Goal: Download file/media

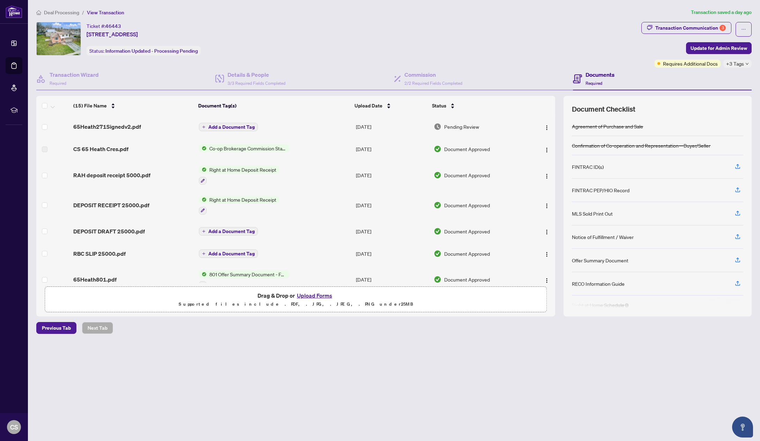
click at [368, 32] on div "Ticket #: 46443 [STREET_ADDRESS][PERSON_NAME] Status: Information Updated - Pro…" at bounding box center [337, 38] width 602 height 33
click at [62, 11] on span "Deal Processing" at bounding box center [61, 12] width 35 height 6
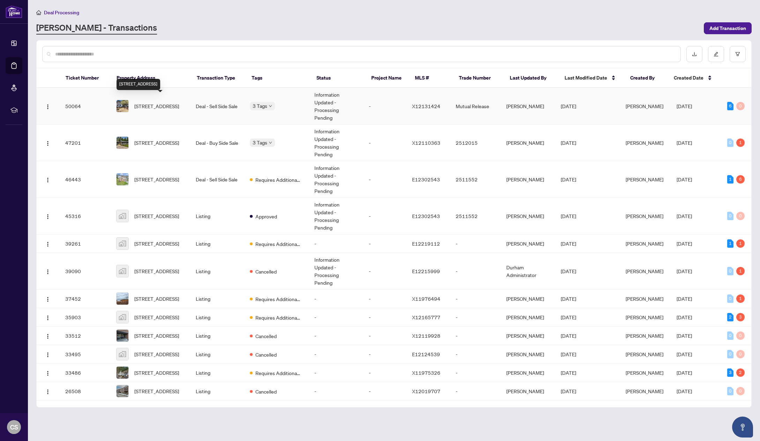
click at [155, 106] on span "[STREET_ADDRESS]" at bounding box center [156, 106] width 45 height 8
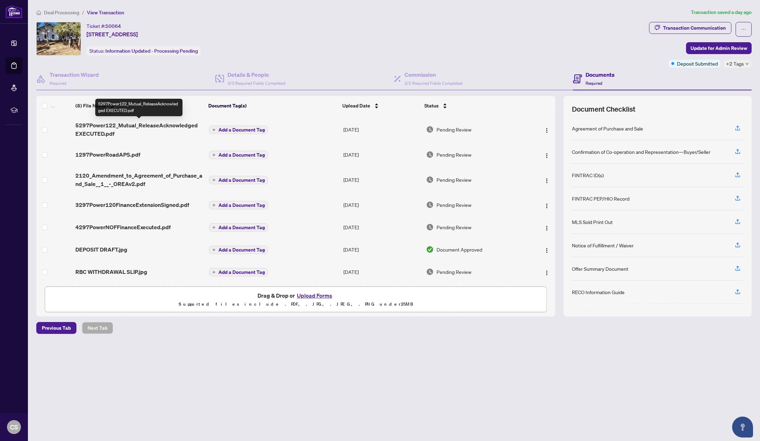
click at [119, 127] on span "5297Power122_Mutual_ReleaseAcknowledged EXECUTED.pdf" at bounding box center [139, 129] width 128 height 17
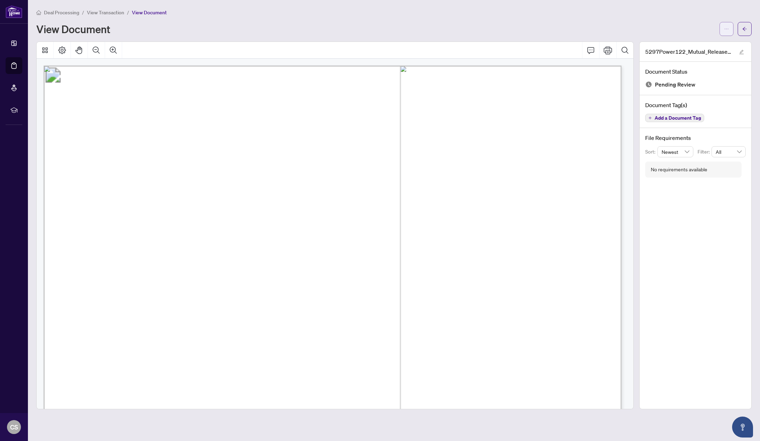
click at [726, 30] on icon "ellipsis" at bounding box center [726, 29] width 5 height 5
click at [705, 45] on span "Download" at bounding box center [701, 44] width 53 height 8
click at [105, 13] on span "View Transaction" at bounding box center [105, 12] width 37 height 6
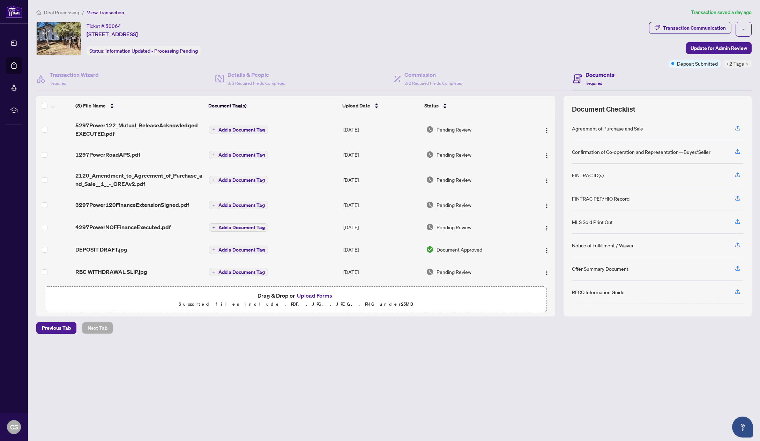
drag, startPoint x: 258, startPoint y: 39, endPoint x: 264, endPoint y: 28, distance: 12.6
click at [258, 39] on div "Ticket #: 50064 [STREET_ADDRESS] Status: Information Updated - Processing Pendi…" at bounding box center [341, 38] width 610 height 33
